Goal: Task Accomplishment & Management: Complete application form

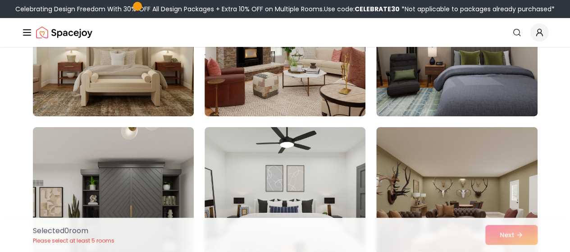
scroll to position [1842, 0]
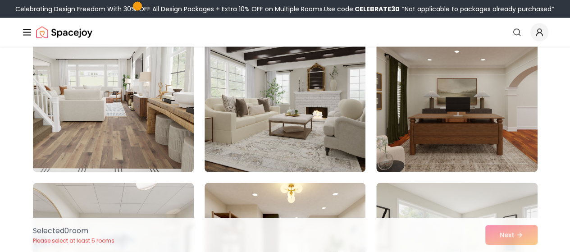
scroll to position [2573, 0]
click at [339, 108] on img at bounding box center [284, 99] width 161 height 144
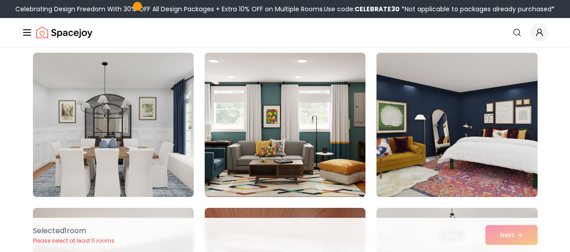
scroll to position [3317, 0]
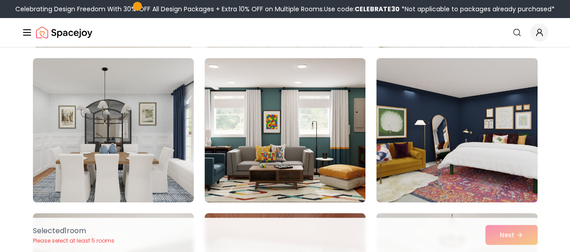
click at [328, 131] on img at bounding box center [284, 130] width 161 height 144
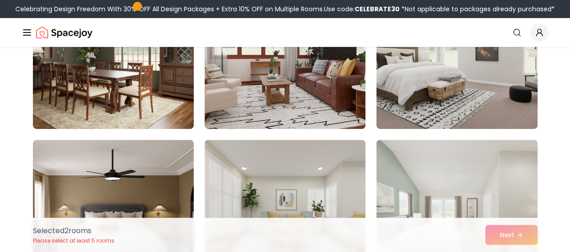
scroll to position [3529, 0]
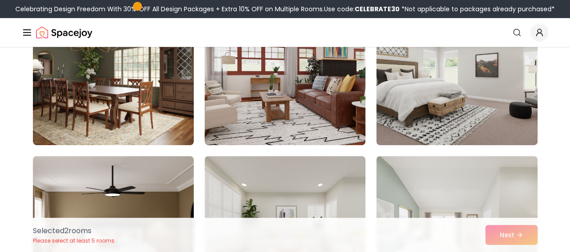
click at [440, 72] on img at bounding box center [456, 73] width 161 height 144
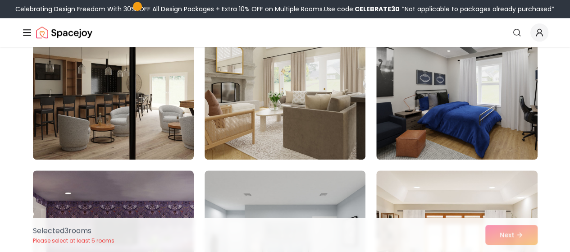
scroll to position [3824, 0]
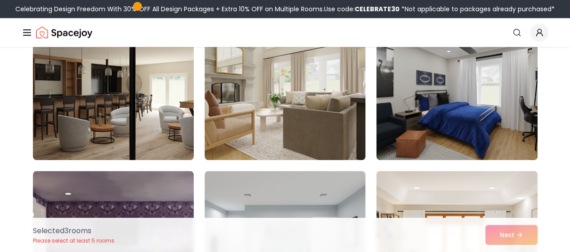
click at [151, 113] on img at bounding box center [113, 88] width 161 height 144
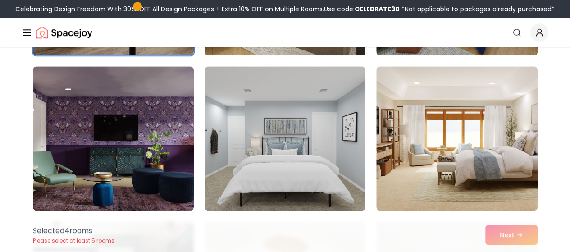
scroll to position [3926, 0]
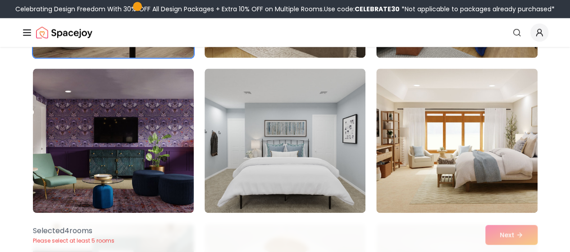
click at [294, 112] on img at bounding box center [284, 140] width 161 height 144
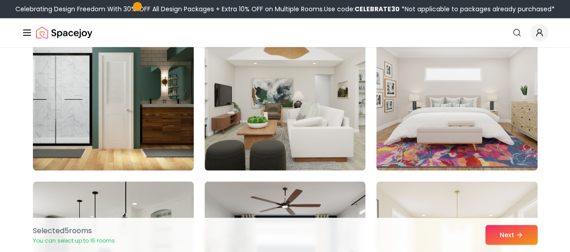
scroll to position [4124, 0]
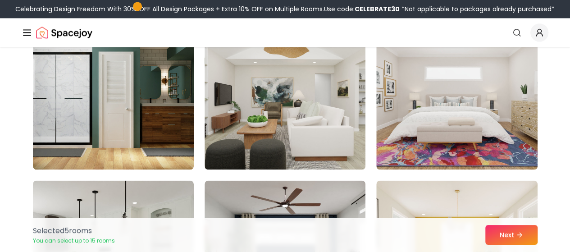
click at [122, 92] on img at bounding box center [113, 97] width 161 height 144
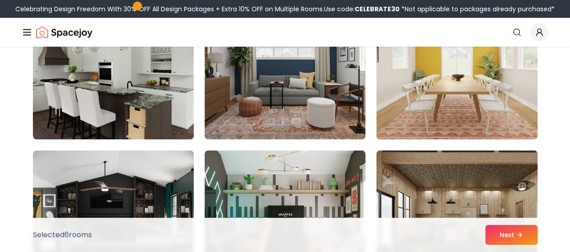
scroll to position [4308, 0]
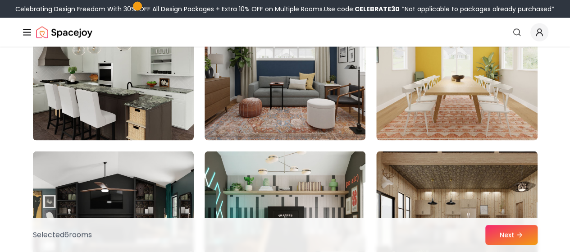
click at [141, 111] on img at bounding box center [113, 68] width 161 height 144
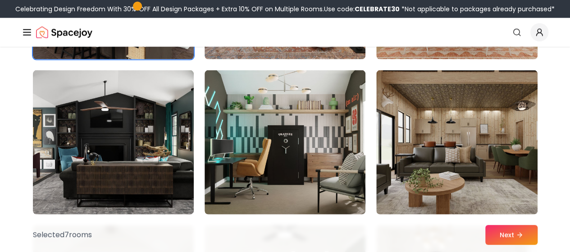
scroll to position [4414, 0]
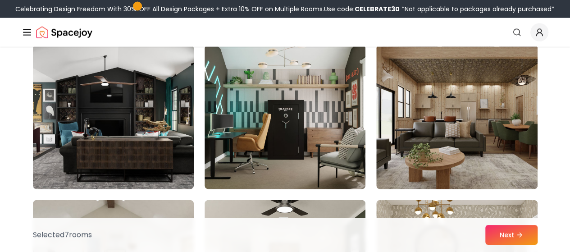
click at [162, 165] on img at bounding box center [113, 117] width 161 height 144
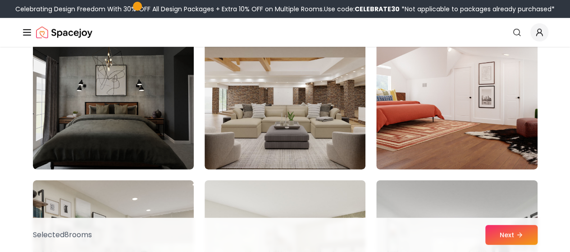
scroll to position [4744, 0]
click at [150, 116] on img at bounding box center [113, 97] width 161 height 144
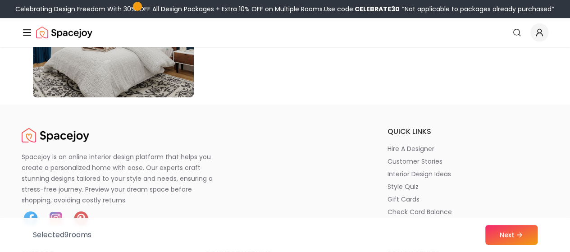
scroll to position [5291, 0]
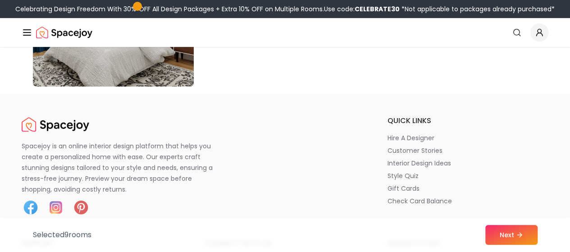
click at [508, 229] on button "Next" at bounding box center [511, 235] width 52 height 20
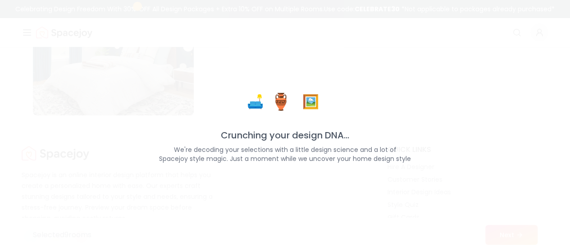
scroll to position [5320, 0]
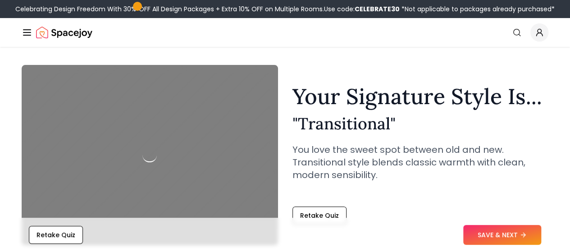
scroll to position [33, 0]
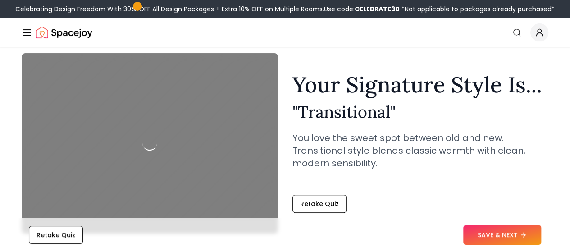
click at [74, 162] on div at bounding box center [150, 143] width 256 height 180
click at [79, 158] on div at bounding box center [150, 143] width 256 height 180
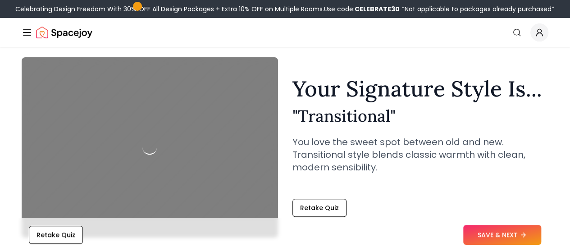
scroll to position [30, 0]
click at [506, 154] on p "You love the sweet spot between old and new. Transitional style blends classic …" at bounding box center [420, 154] width 256 height 38
click at [8, 133] on section "Your Signature Style Is... " Transitional " You love the sweet spot between old…" at bounding box center [284, 141] width 555 height 234
click at [518, 234] on button "SAVE & NEXT" at bounding box center [502, 235] width 78 height 20
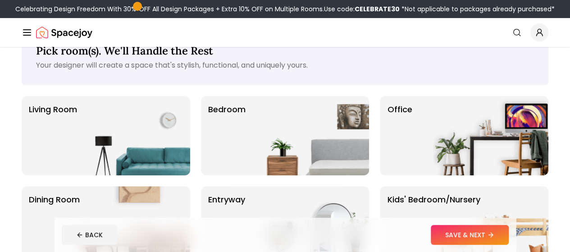
scroll to position [22, 0]
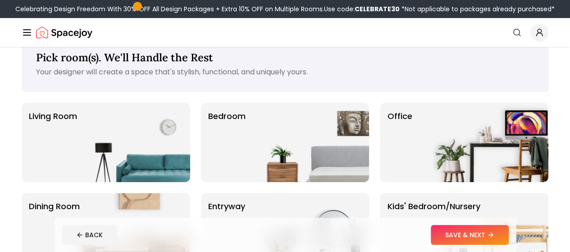
click at [163, 153] on img at bounding box center [132, 142] width 115 height 79
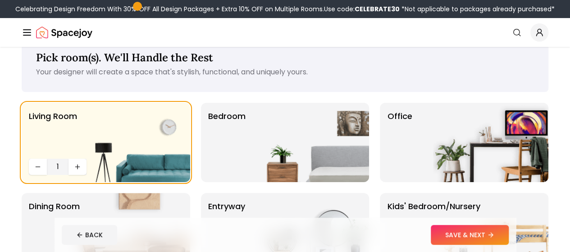
click at [137, 167] on img at bounding box center [132, 142] width 115 height 79
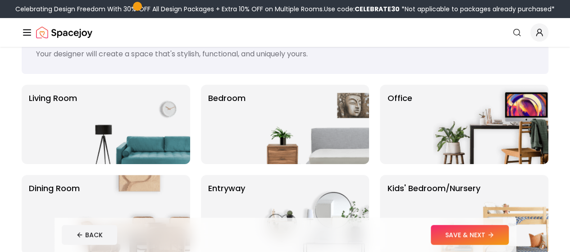
scroll to position [40, 0]
click at [160, 145] on img at bounding box center [132, 123] width 115 height 79
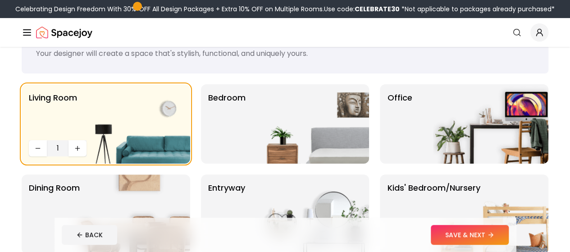
click at [80, 152] on img at bounding box center [132, 123] width 115 height 79
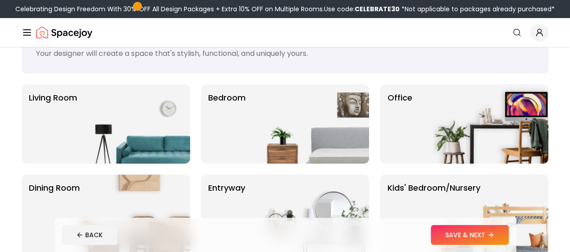
click at [139, 145] on img at bounding box center [132, 123] width 115 height 79
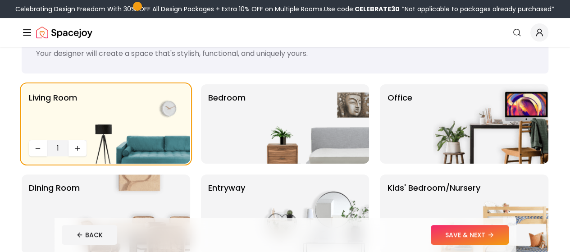
click at [80, 147] on img at bounding box center [132, 123] width 115 height 79
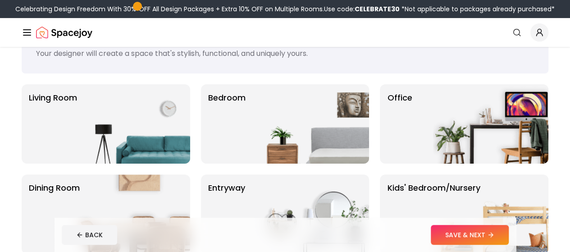
click at [90, 146] on img at bounding box center [132, 123] width 115 height 79
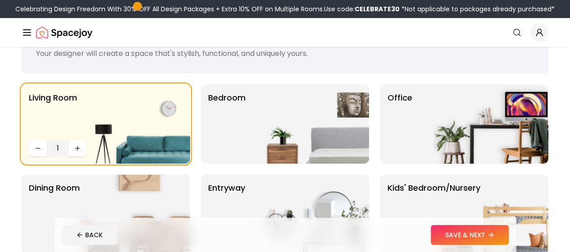
click at [85, 149] on img at bounding box center [132, 123] width 115 height 79
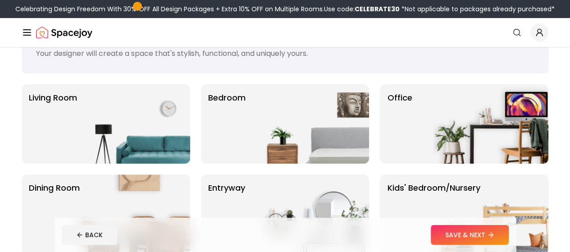
click at [85, 149] on img at bounding box center [132, 123] width 115 height 79
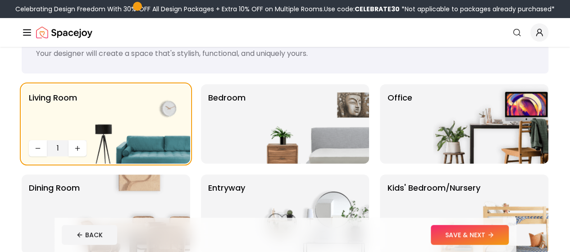
click at [39, 142] on button "Decrease quantity" at bounding box center [38, 148] width 18 height 16
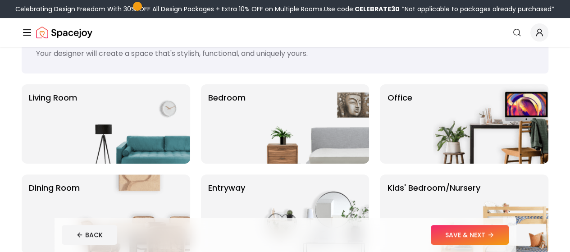
click at [59, 145] on p "Living Room" at bounding box center [53, 123] width 48 height 65
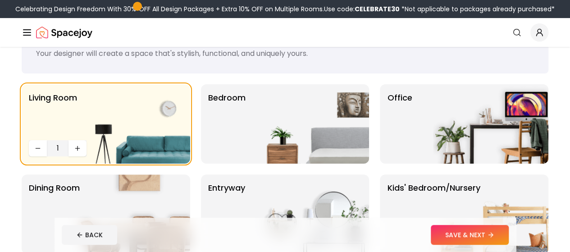
click at [76, 145] on img at bounding box center [132, 123] width 115 height 79
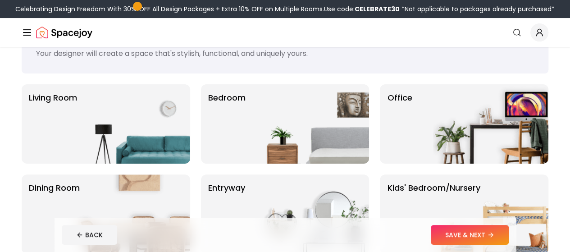
click at [76, 145] on img at bounding box center [132, 123] width 115 height 79
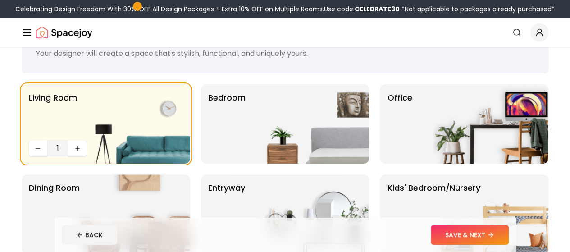
click at [201, 133] on div "Bedroom" at bounding box center [285, 123] width 168 height 79
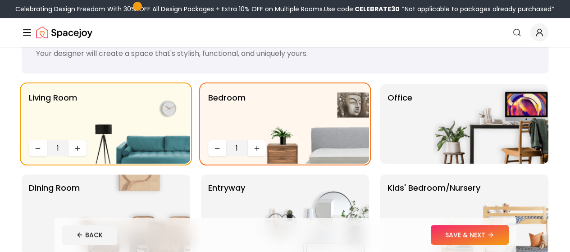
click at [253, 146] on icon "Increase quantity" at bounding box center [256, 148] width 7 height 7
click at [82, 148] on img at bounding box center [132, 123] width 115 height 79
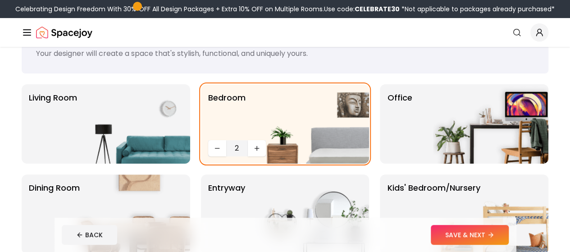
click at [82, 148] on img at bounding box center [132, 123] width 115 height 79
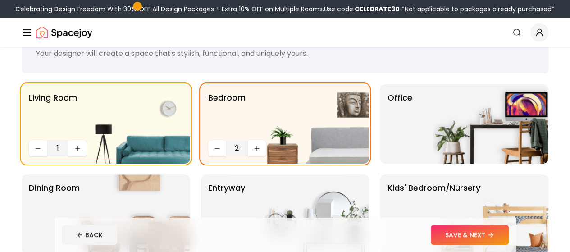
click at [250, 143] on button "Increase quantity" at bounding box center [257, 148] width 18 height 16
click at [217, 145] on icon "Decrease quantity" at bounding box center [216, 148] width 7 height 7
click at [258, 149] on img at bounding box center [310, 123] width 115 height 79
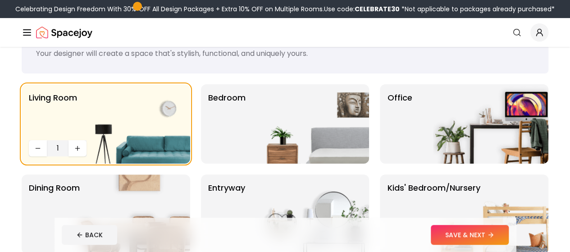
click at [289, 140] on img at bounding box center [310, 123] width 115 height 79
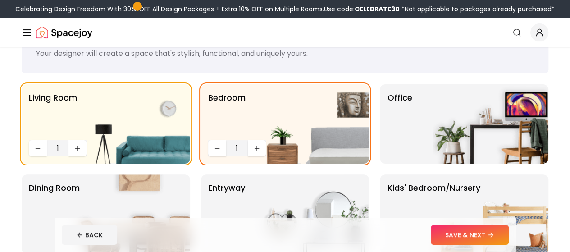
click at [258, 145] on img at bounding box center [310, 123] width 115 height 79
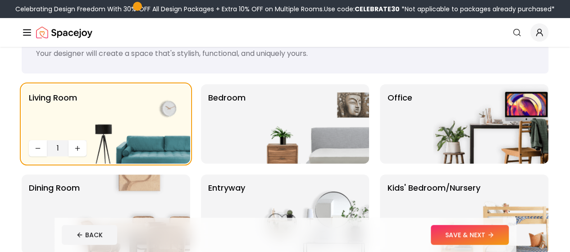
click at [258, 145] on img at bounding box center [310, 123] width 115 height 79
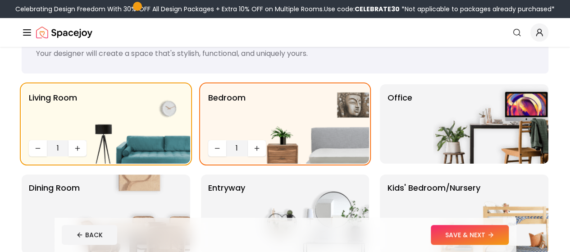
click at [258, 145] on img at bounding box center [310, 123] width 115 height 79
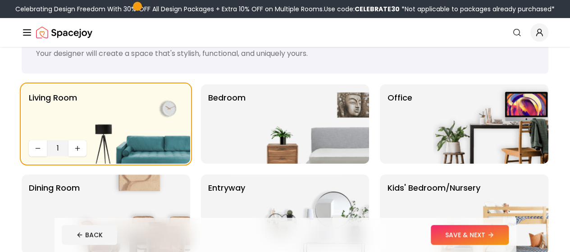
click at [255, 147] on img at bounding box center [310, 123] width 115 height 79
click at [252, 130] on div "Bedroom" at bounding box center [285, 123] width 168 height 79
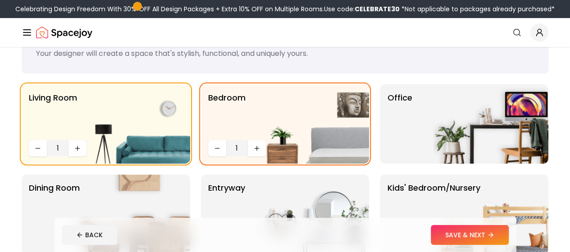
click at [254, 145] on img at bounding box center [310, 123] width 115 height 79
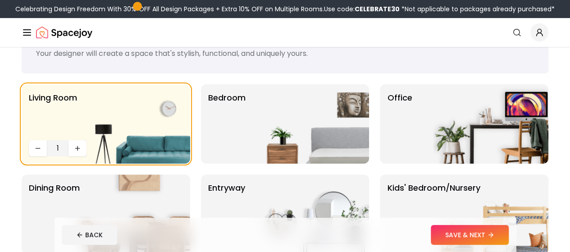
click at [254, 145] on img at bounding box center [310, 123] width 115 height 79
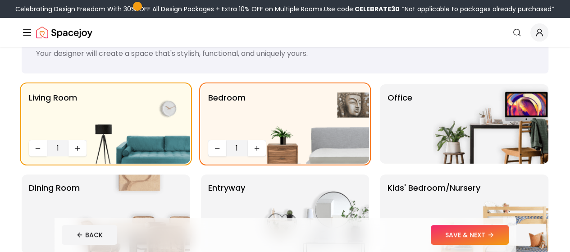
click at [413, 150] on div "Office" at bounding box center [464, 123] width 168 height 79
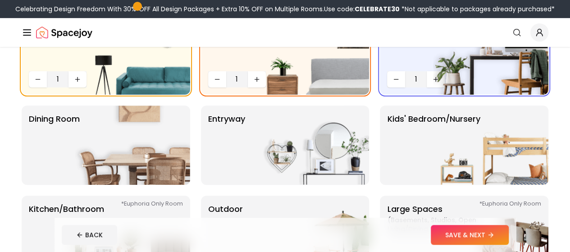
scroll to position [129, 0]
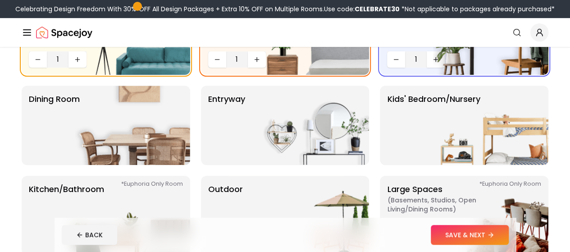
click at [121, 127] on img at bounding box center [132, 125] width 115 height 79
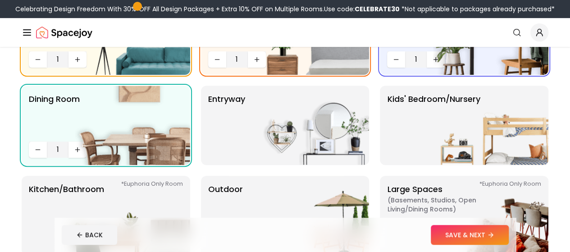
click at [80, 147] on img at bounding box center [132, 125] width 115 height 79
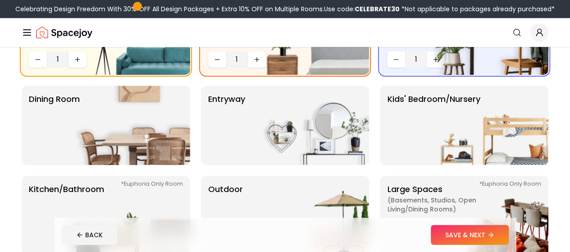
click at [80, 147] on img at bounding box center [132, 125] width 115 height 79
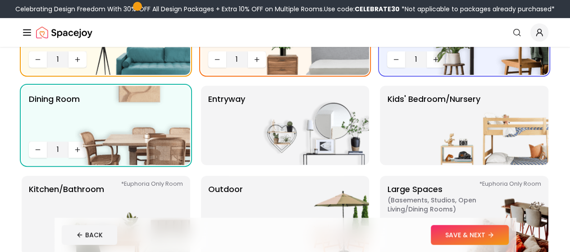
click at [80, 147] on img at bounding box center [132, 125] width 115 height 79
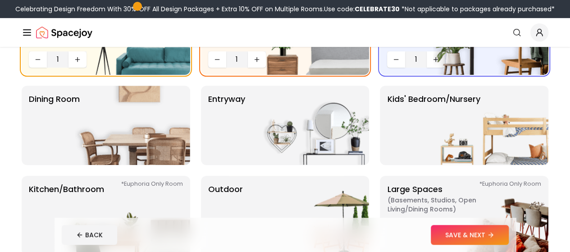
click at [80, 147] on img at bounding box center [132, 125] width 115 height 79
click at [260, 148] on img at bounding box center [310, 125] width 115 height 79
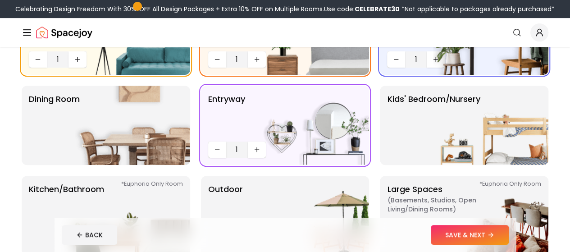
click at [248, 148] on button "Increase quantity" at bounding box center [257, 149] width 18 height 16
click at [455, 124] on img at bounding box center [490, 125] width 115 height 79
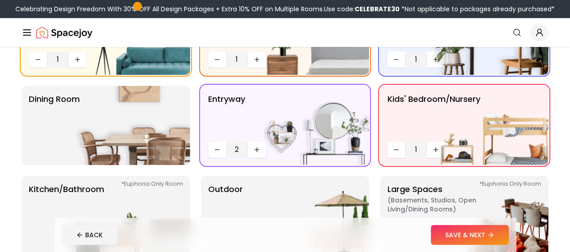
click at [433, 149] on img at bounding box center [490, 125] width 115 height 79
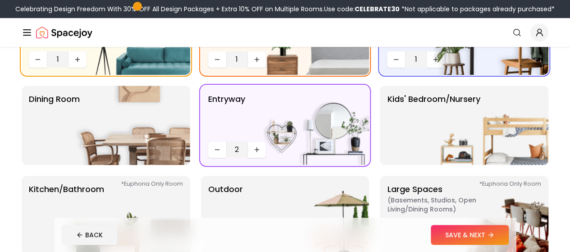
click at [433, 149] on img at bounding box center [490, 125] width 115 height 79
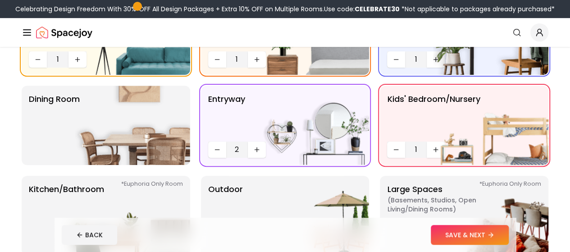
click at [433, 149] on img at bounding box center [490, 125] width 115 height 79
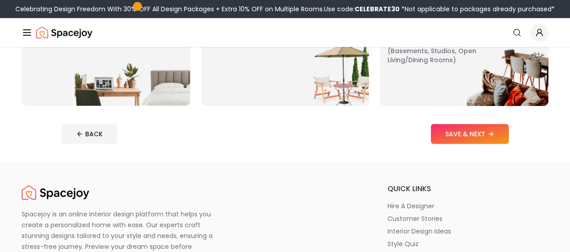
scroll to position [268, 0]
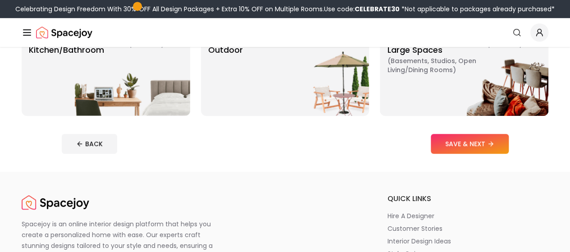
drag, startPoint x: 494, startPoint y: 140, endPoint x: 510, endPoint y: 143, distance: 16.0
click at [508, 143] on button "SAVE & NEXT" at bounding box center [469, 144] width 78 height 20
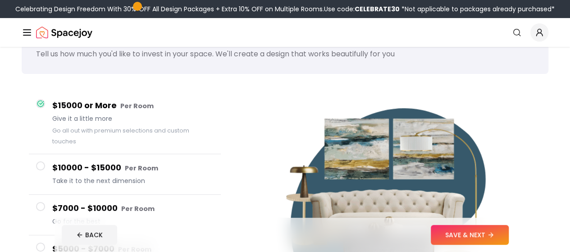
scroll to position [40, 0]
